Goal: Task Accomplishment & Management: Manage account settings

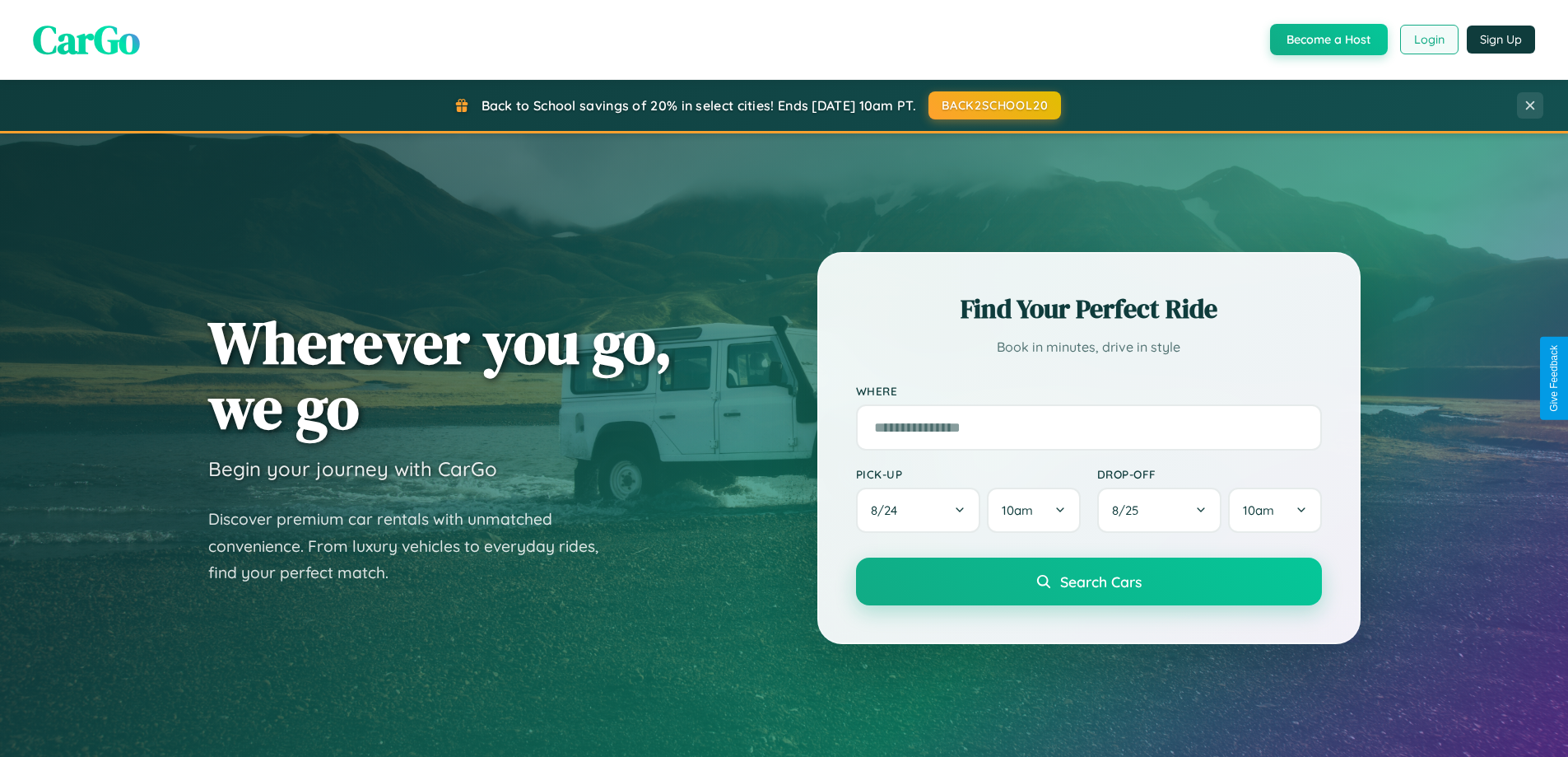
click at [1428, 40] on button "Login" at bounding box center [1429, 40] width 59 height 30
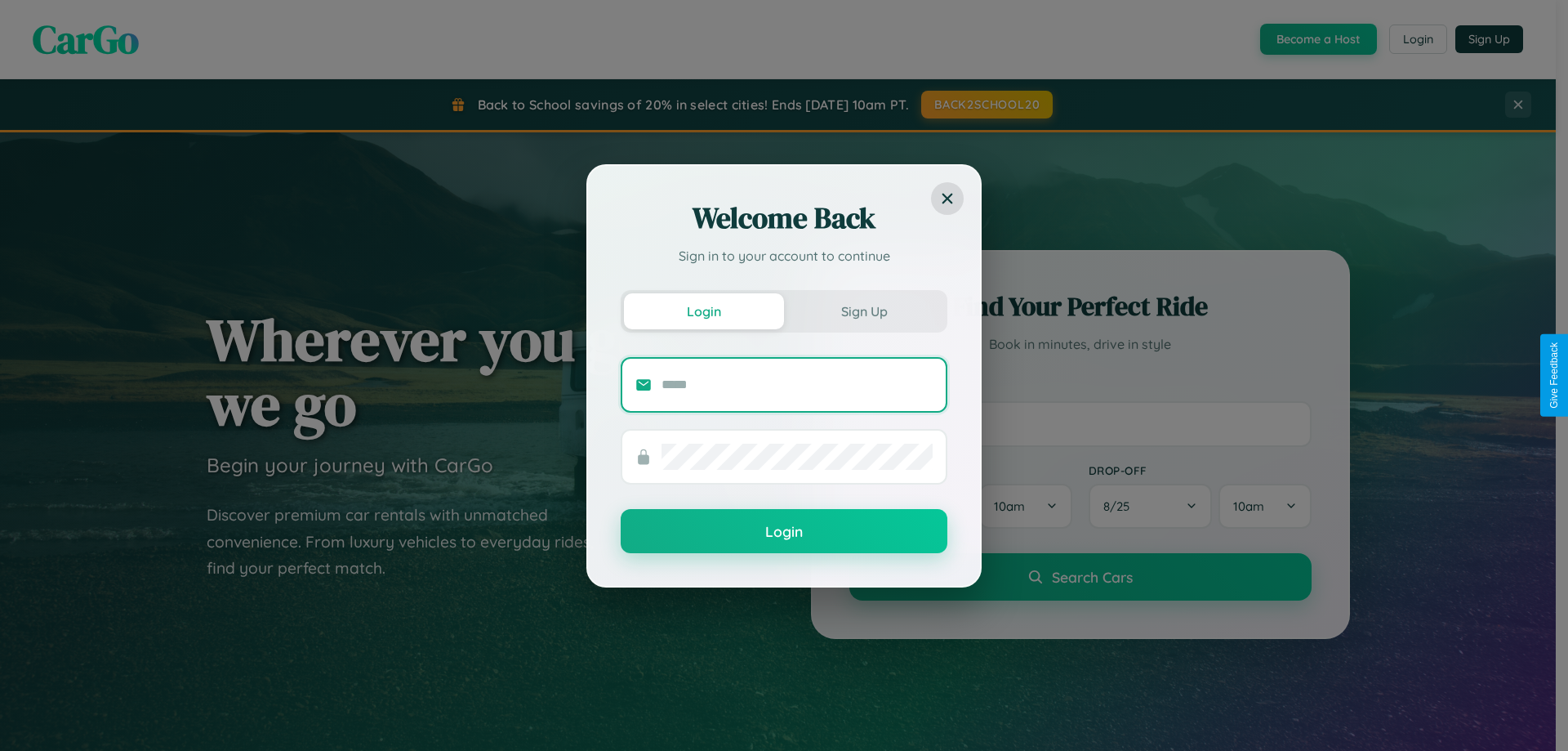
click at [797, 384] on input "text" at bounding box center [797, 385] width 271 height 27
type input "**********"
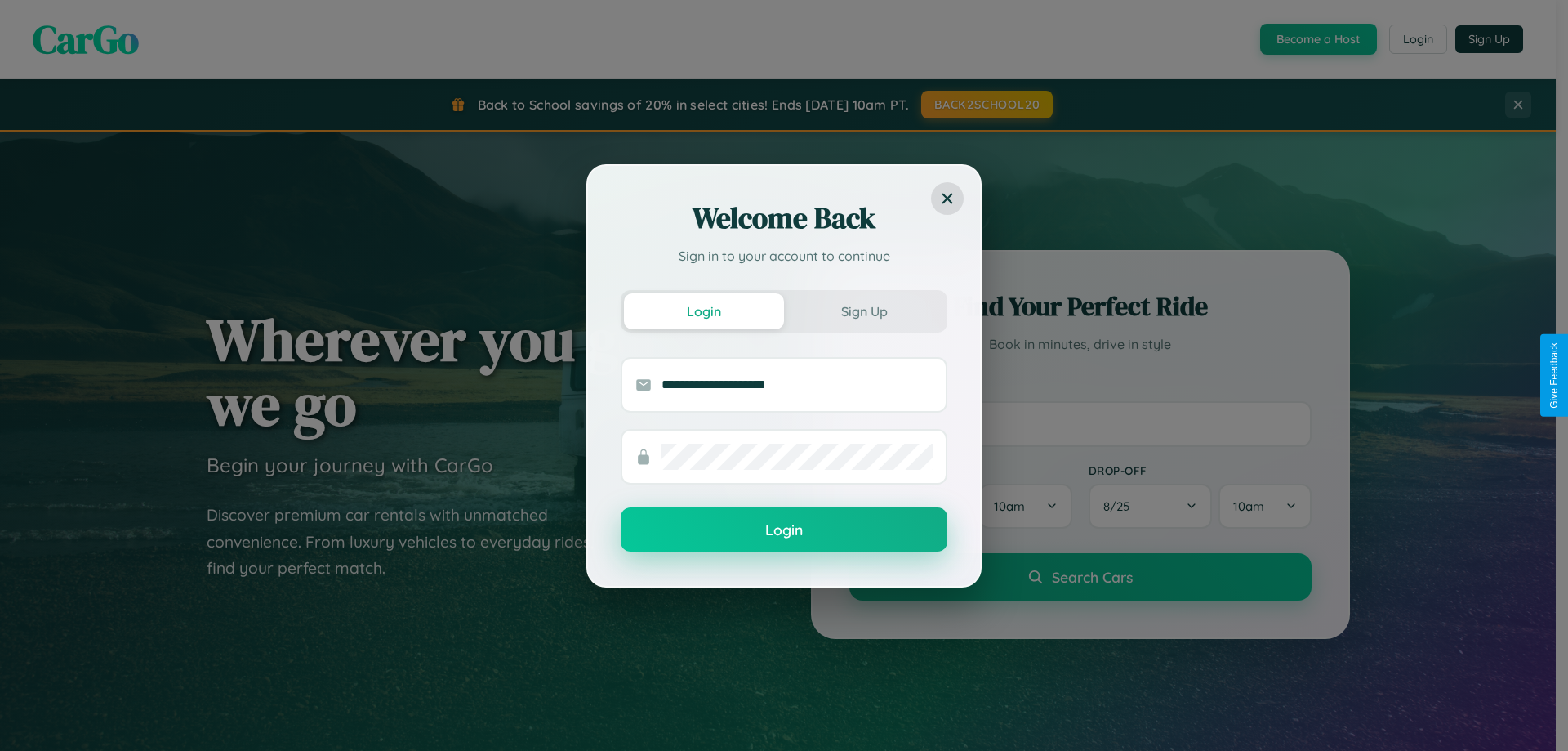
click at [784, 531] on button "Login" at bounding box center [784, 530] width 327 height 44
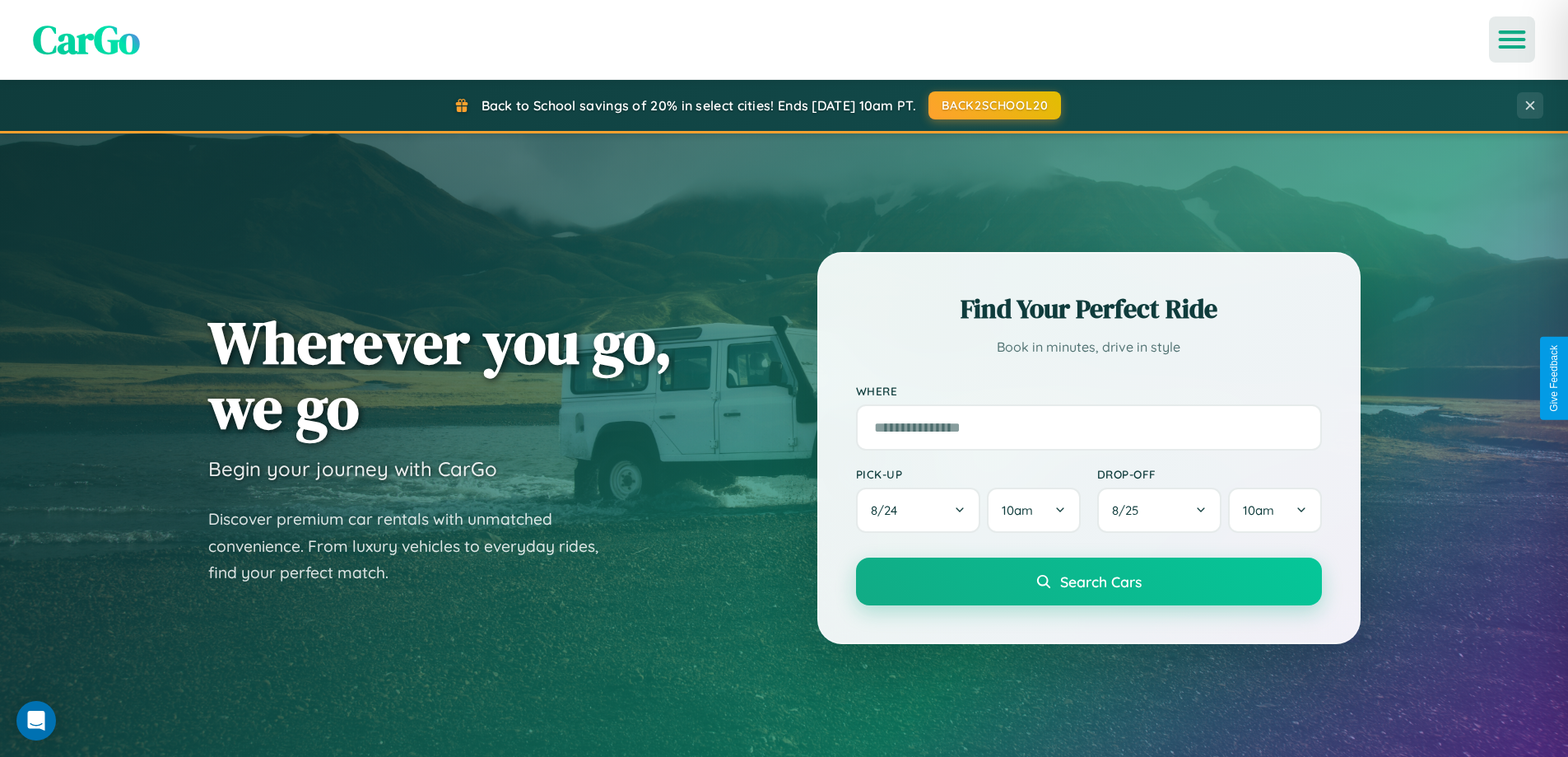
click at [1512, 40] on icon "Open menu" at bounding box center [1512, 39] width 24 height 15
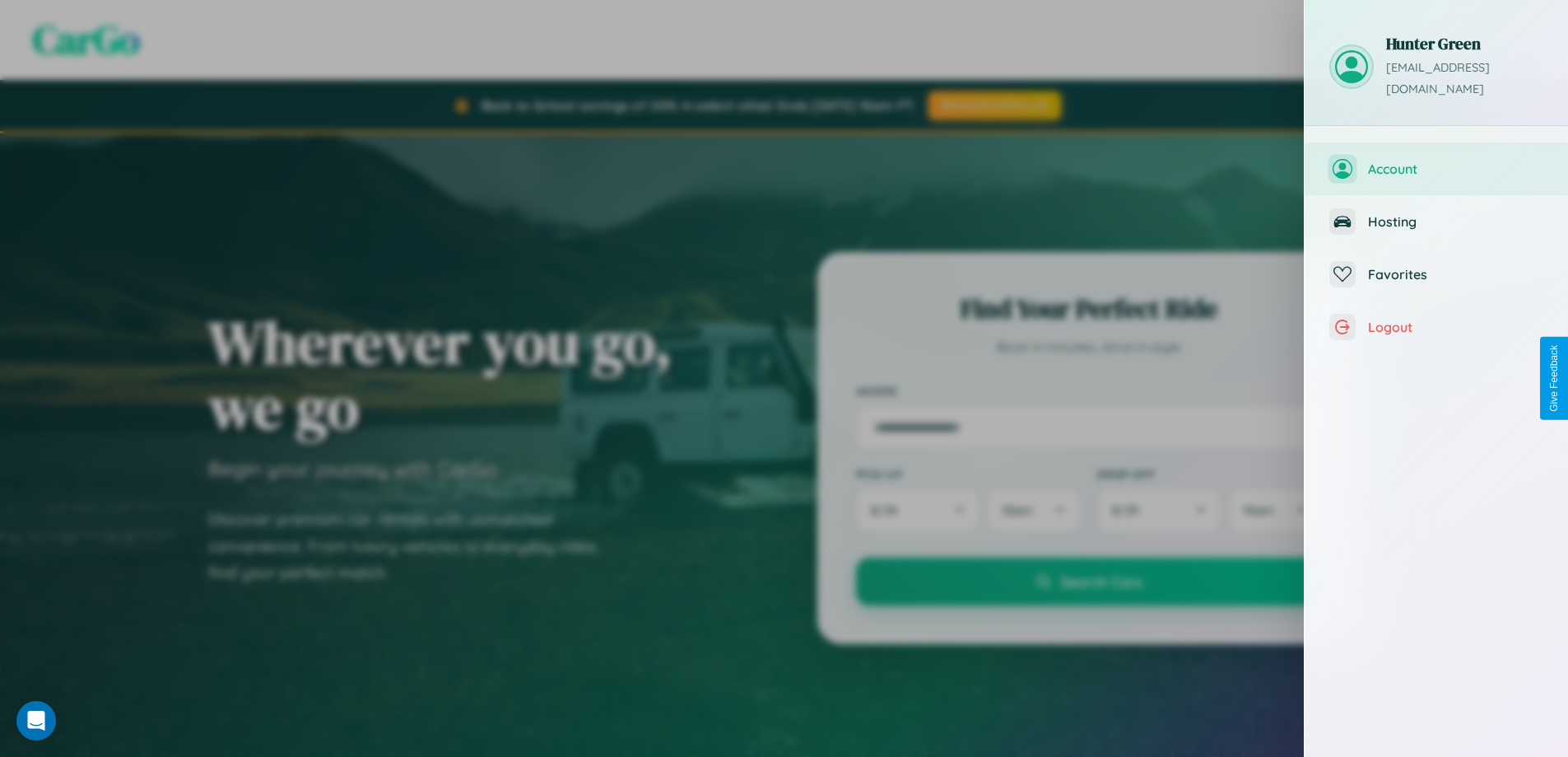
click at [1437, 161] on span "Account" at bounding box center [1456, 169] width 176 height 17
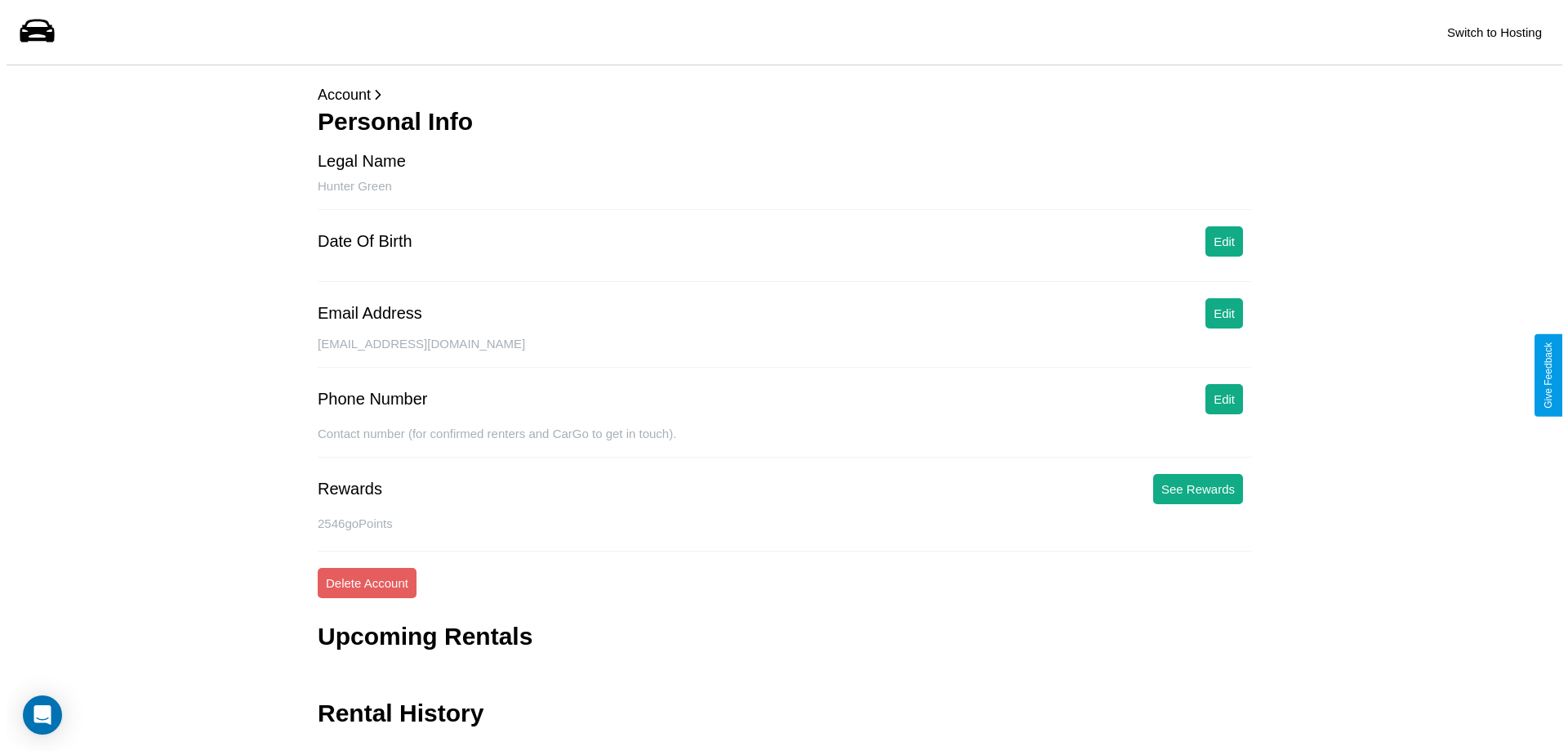
scroll to position [39, 0]
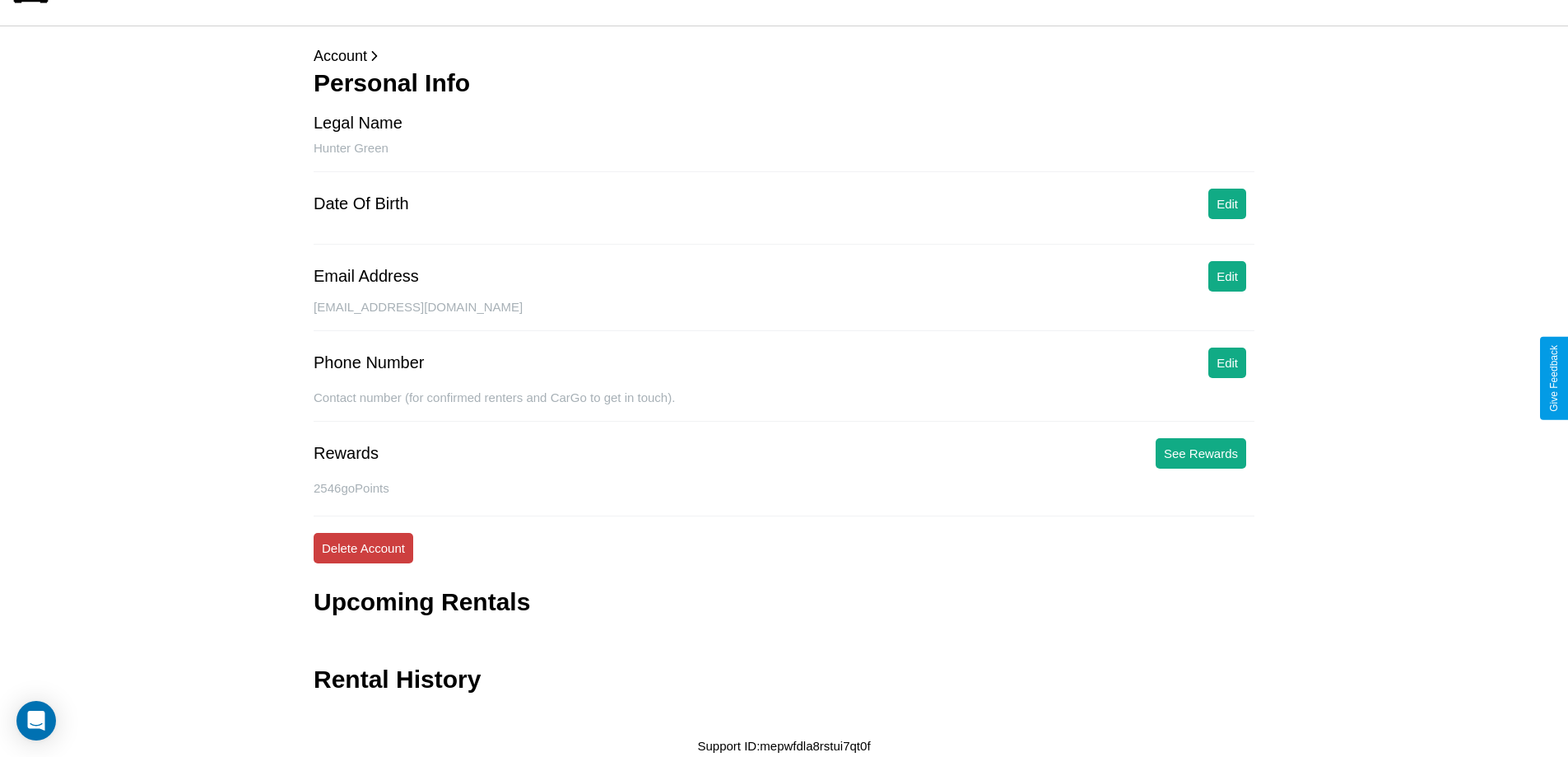
click at [363, 548] on button "Delete Account" at bounding box center [363, 548] width 99 height 31
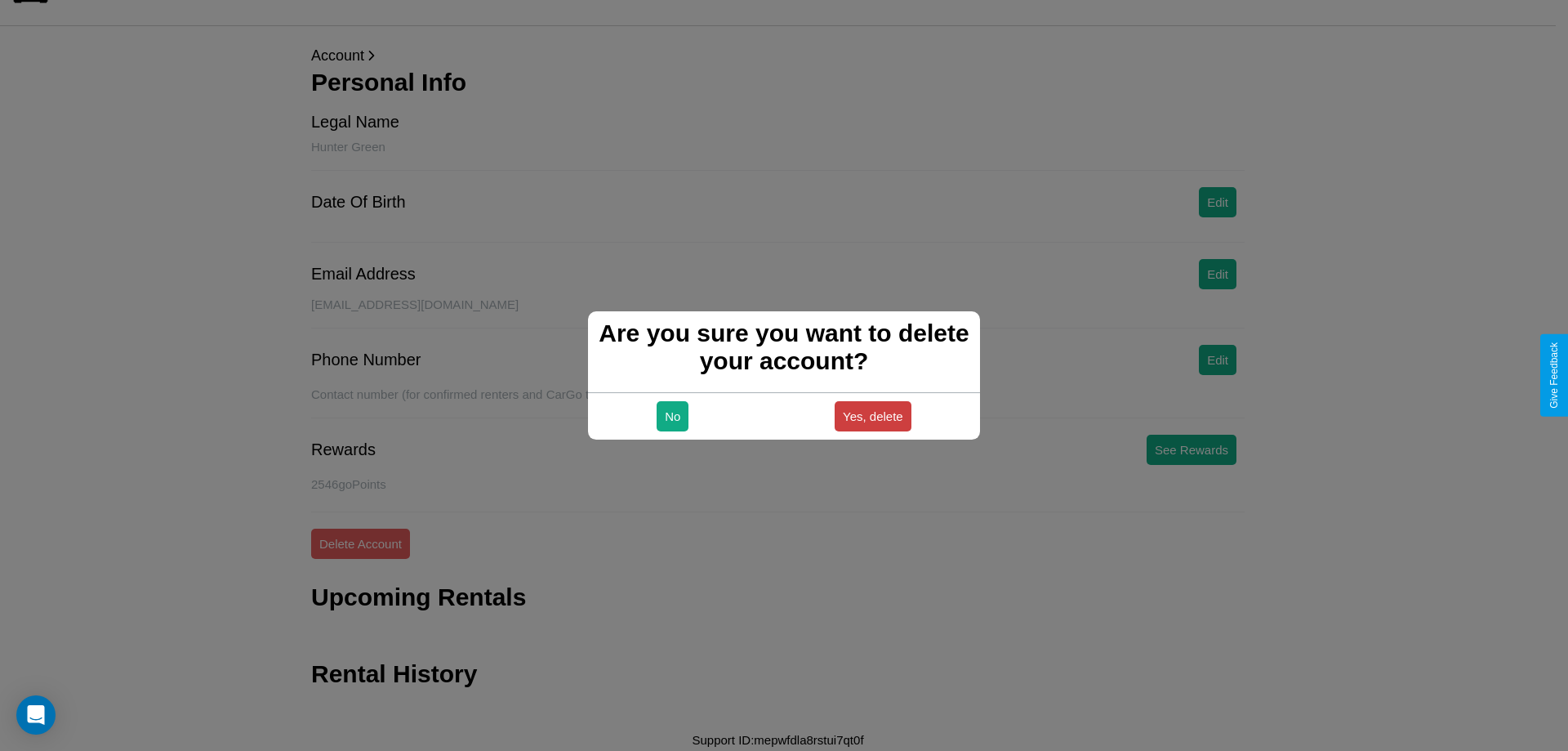
click at [873, 416] on button "Yes, delete" at bounding box center [873, 416] width 77 height 31
